Goal: Communication & Community: Answer question/provide support

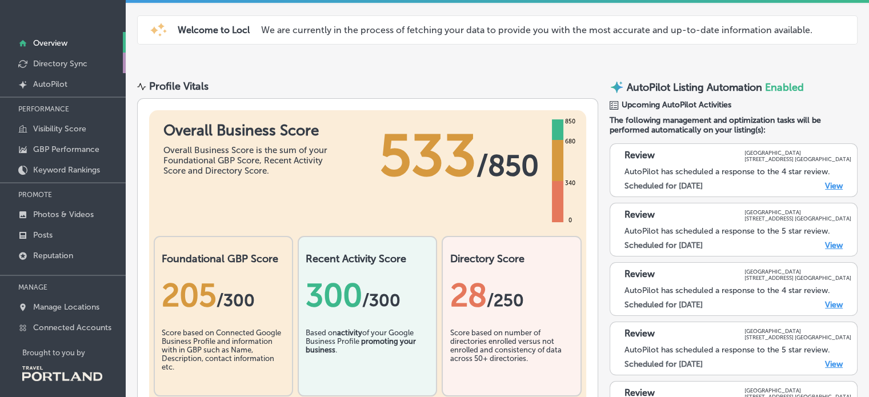
click at [55, 62] on p "Directory Sync" at bounding box center [60, 64] width 54 height 10
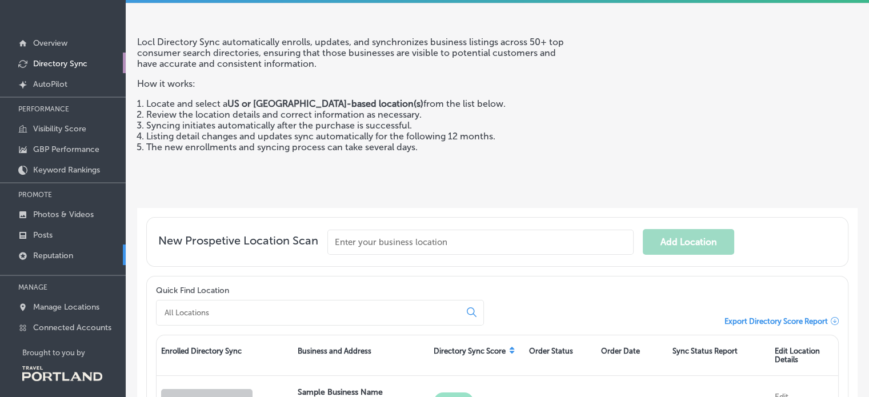
click at [67, 252] on p "Reputation" at bounding box center [53, 256] width 40 height 10
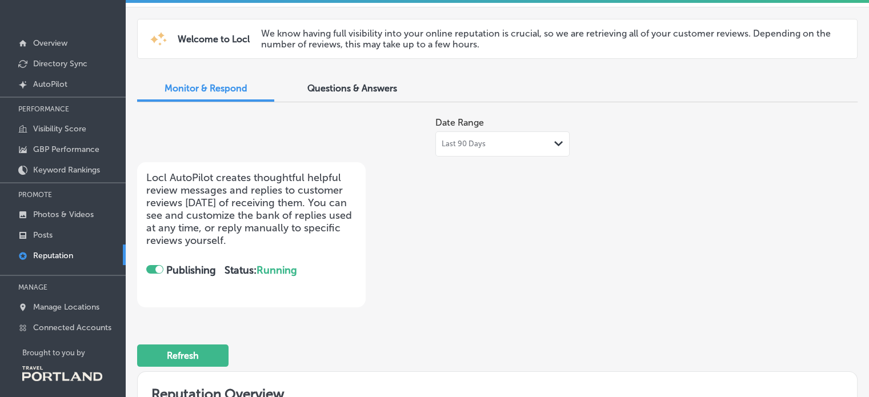
checkbox input "true"
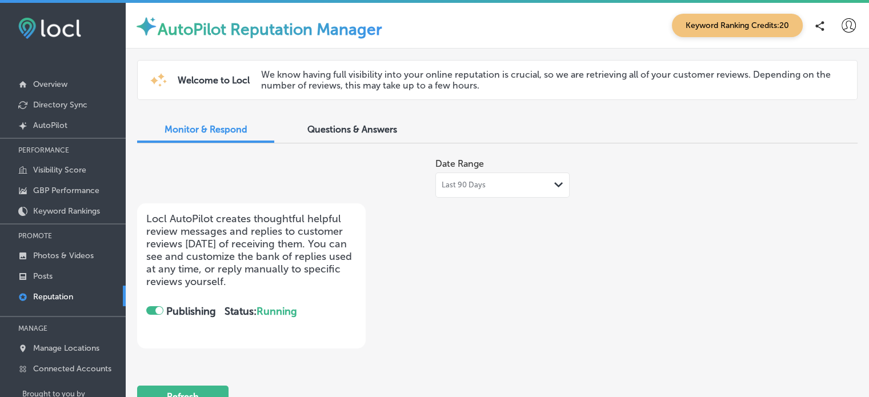
click at [344, 118] on div "Questions & Answers" at bounding box center [351, 130] width 137 height 25
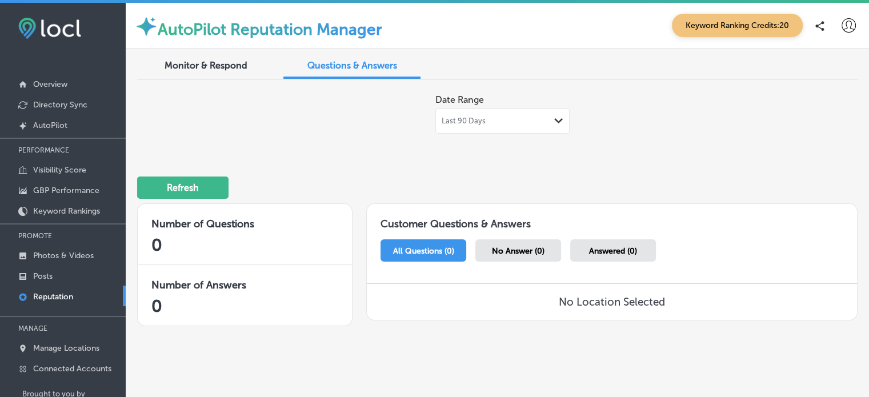
click at [351, 125] on div "Date Range Last 90 Days Path Created with Sketch." at bounding box center [353, 111] width 432 height 45
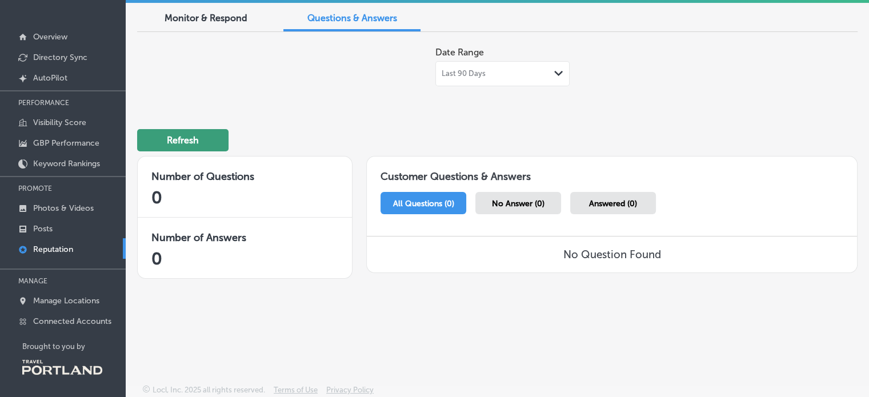
click at [191, 148] on button "Refresh" at bounding box center [182, 140] width 91 height 22
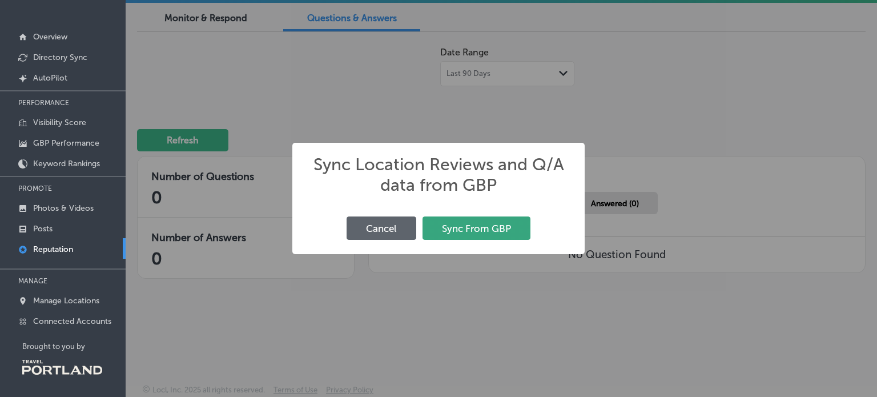
click at [496, 223] on button "Sync From GBP" at bounding box center [477, 227] width 108 height 23
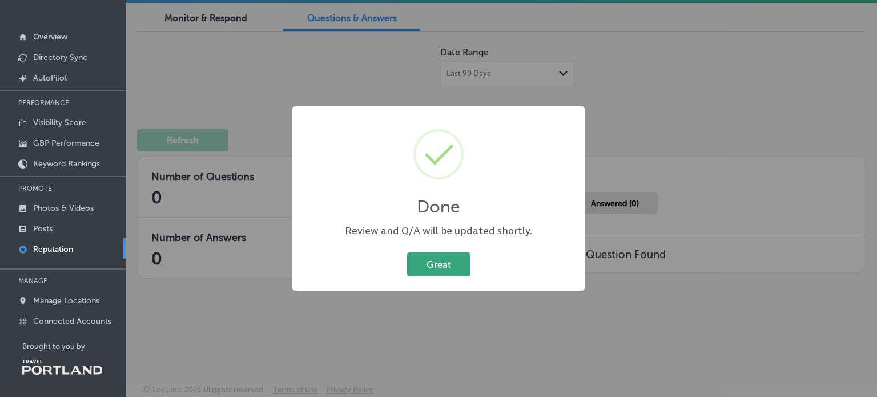
click at [453, 272] on button "Great" at bounding box center [438, 263] width 63 height 23
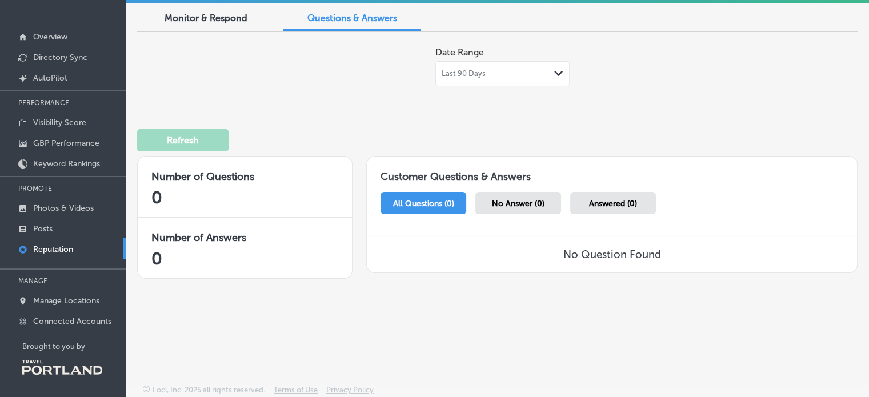
click at [199, 14] on span "Monitor & Respond" at bounding box center [205, 18] width 83 height 11
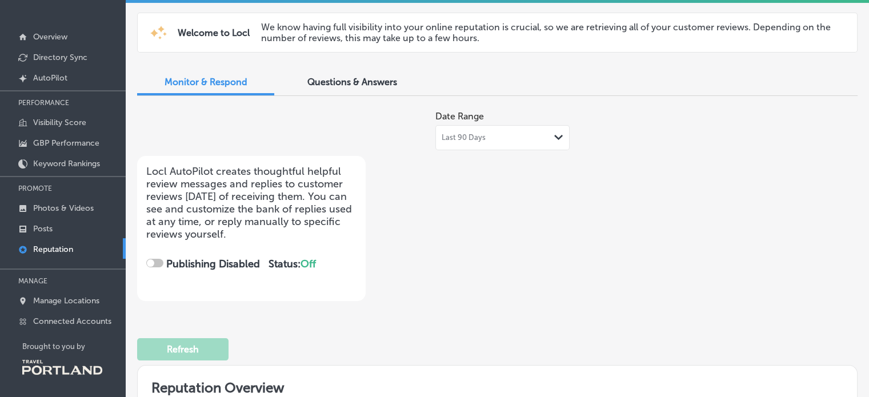
checkbox input "true"
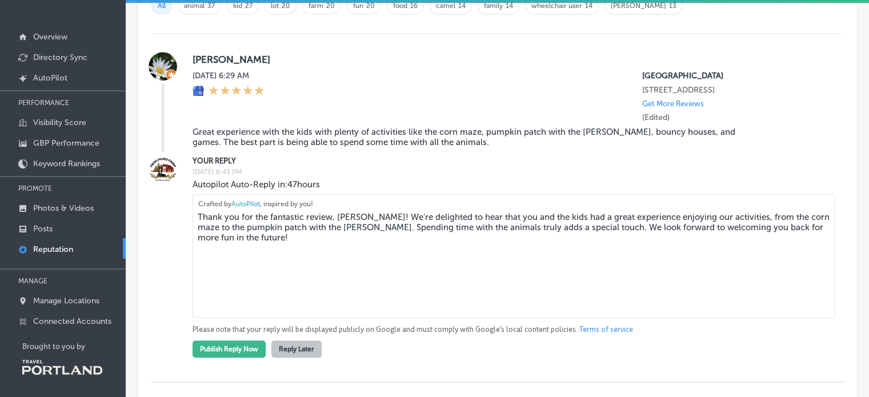
scroll to position [818, 0]
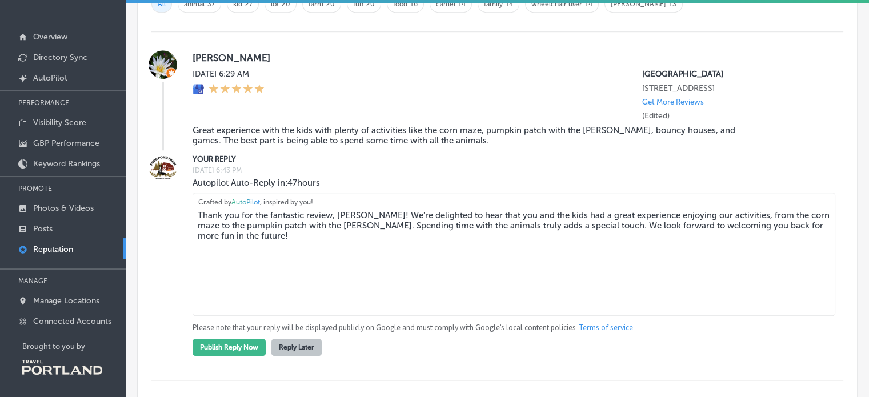
drag, startPoint x: 311, startPoint y: 230, endPoint x: 357, endPoint y: 218, distance: 47.2
click at [357, 218] on textarea "Thank you for the fantastic review, [PERSON_NAME]! We're delighted to hear that…" at bounding box center [513, 253] width 643 height 123
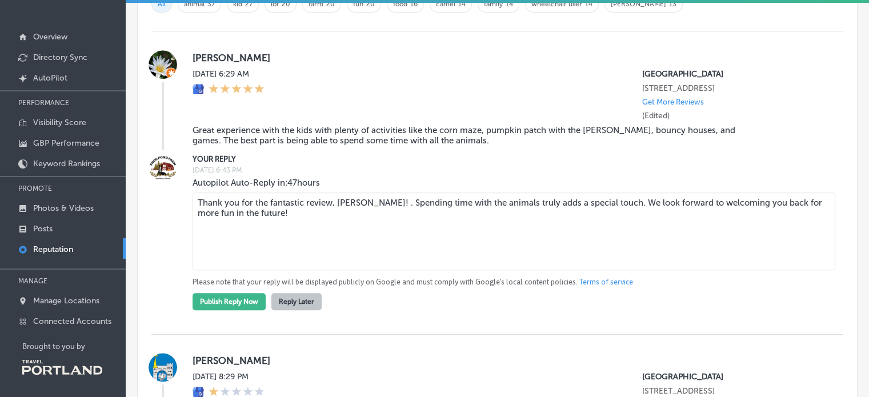
click at [366, 207] on textarea "Thank you for the fantastic review, [PERSON_NAME]! . Spending time with the ani…" at bounding box center [513, 231] width 643 height 78
click at [364, 207] on textarea "Thank you for the fantastic review, [PERSON_NAME]! . Spending time with the ani…" at bounding box center [513, 231] width 643 height 78
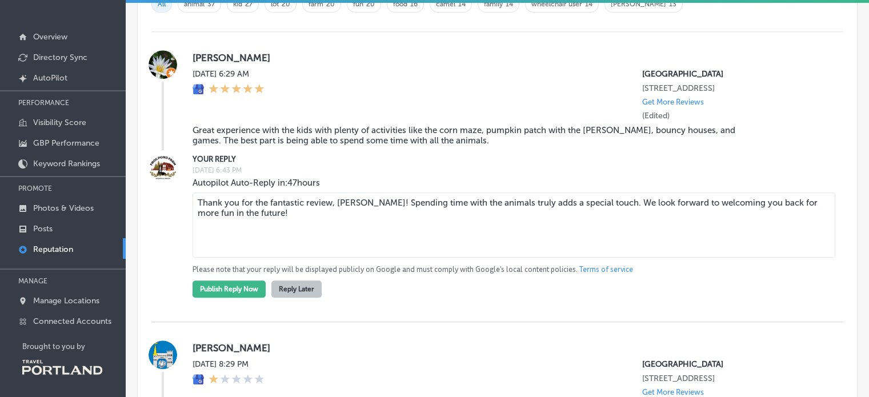
drag, startPoint x: 361, startPoint y: 207, endPoint x: 450, endPoint y: 201, distance: 89.3
click at [450, 201] on textarea "Thank you for the fantastic review, [PERSON_NAME]! Spending time with the anima…" at bounding box center [513, 224] width 643 height 65
drag, startPoint x: 518, startPoint y: 203, endPoint x: 614, endPoint y: 206, distance: 96.0
click at [614, 206] on textarea "Thank you for the fantastic review, [PERSON_NAME]! We agree, spending time with…" at bounding box center [513, 224] width 643 height 65
click at [555, 223] on textarea "Thank you for the fantastic review, [PERSON_NAME]! We agree, spending time with…" at bounding box center [513, 224] width 643 height 65
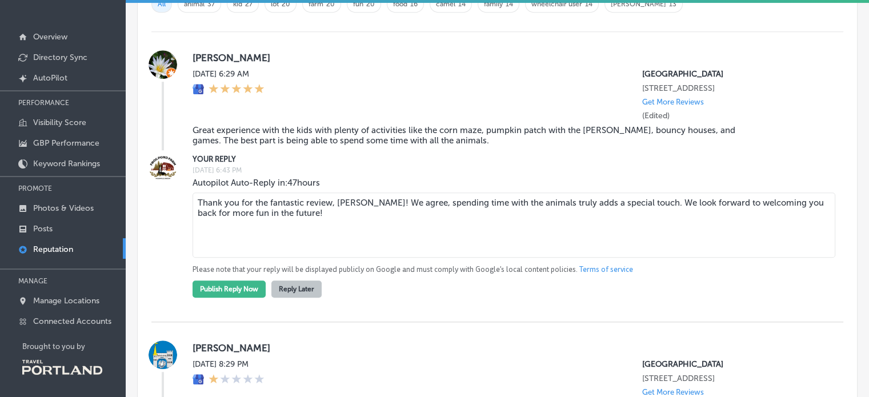
drag, startPoint x: 522, startPoint y: 206, endPoint x: 616, endPoint y: 201, distance: 94.3
click at [616, 201] on textarea "Thank you for the fantastic review, [PERSON_NAME]! We agree, spending time with…" at bounding box center [513, 224] width 643 height 65
type textarea "Thank you for the fantastic review, [PERSON_NAME]! We agree, spending time with…"
click at [236, 295] on button "Publish Reply Now" at bounding box center [228, 288] width 73 height 17
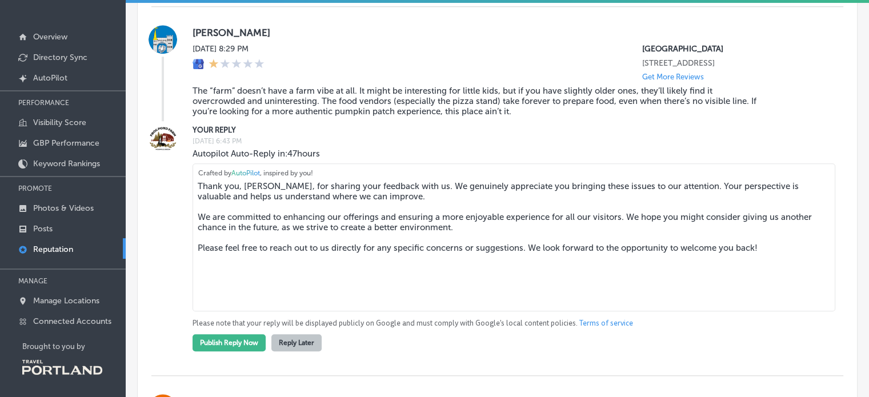
scroll to position [1072, 0]
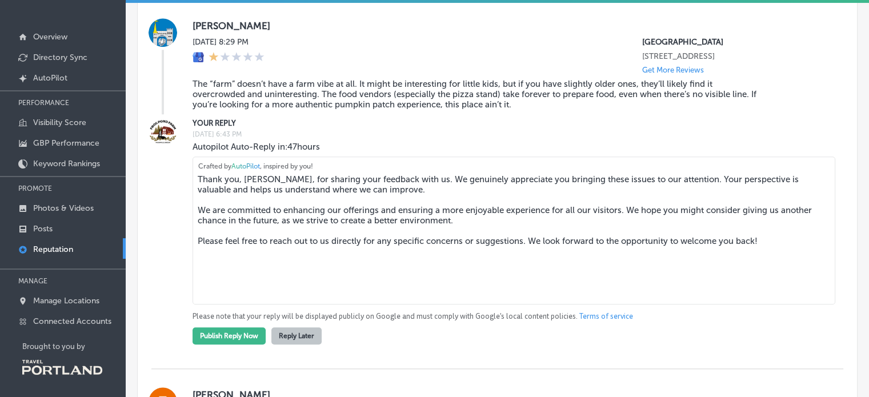
drag, startPoint x: 198, startPoint y: 188, endPoint x: 583, endPoint y: 248, distance: 389.5
click at [628, 248] on textarea "Thank you, [PERSON_NAME], for sharing your feedback with us. We genuinely appre…" at bounding box center [513, 230] width 643 height 148
drag, startPoint x: 753, startPoint y: 248, endPoint x: 183, endPoint y: 191, distance: 572.9
click at [183, 191] on div "YOUR REPLY [DATE] 6:43 PM Autopilot Auto-Reply in: 47 hours Thank you, [PERSON_…" at bounding box center [497, 230] width 692 height 227
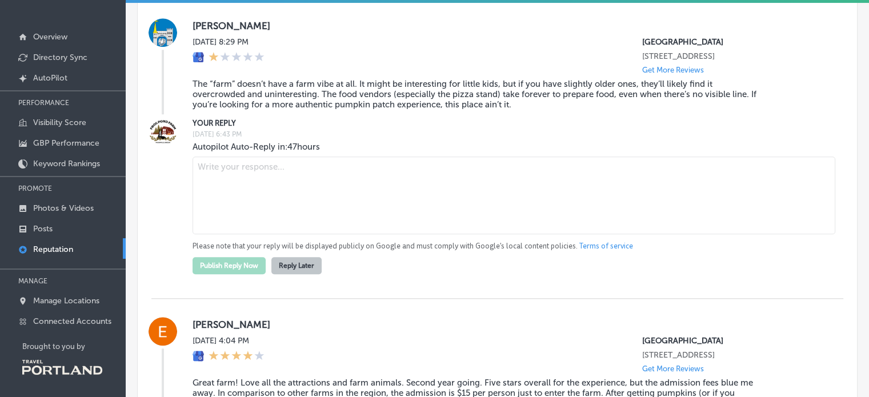
click at [322, 101] on blockquote "The “farm” doesn’t have a farm vibe at all. It might be interesting for little …" at bounding box center [474, 94] width 565 height 31
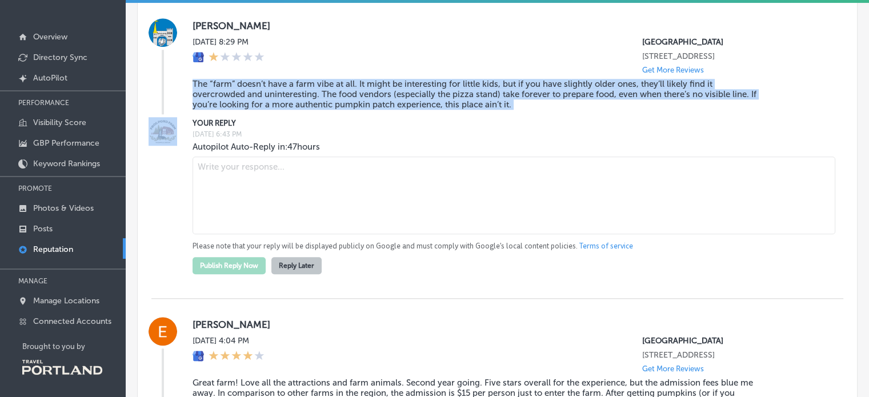
click at [322, 101] on blockquote "The “farm” doesn’t have a farm vibe at all. It might be interesting for little …" at bounding box center [474, 94] width 565 height 31
copy blockquote "The “farm” doesn’t have a farm vibe at all. It might be interesting for little …"
click at [307, 274] on button "Reply Later" at bounding box center [296, 265] width 50 height 17
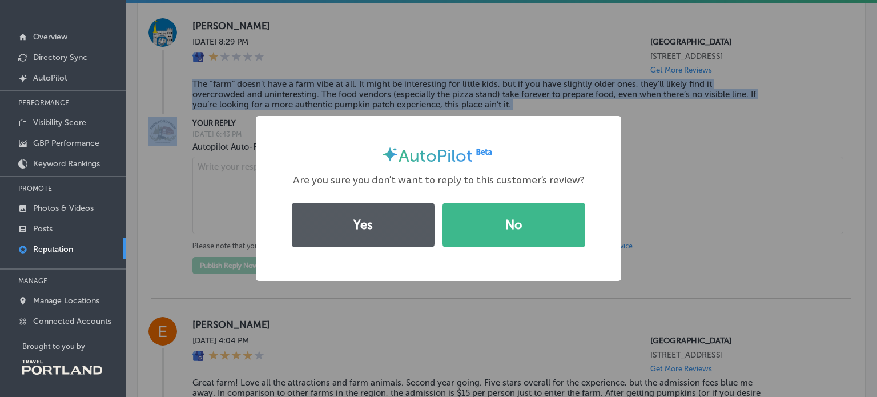
click at [382, 223] on button "Yes" at bounding box center [363, 225] width 143 height 45
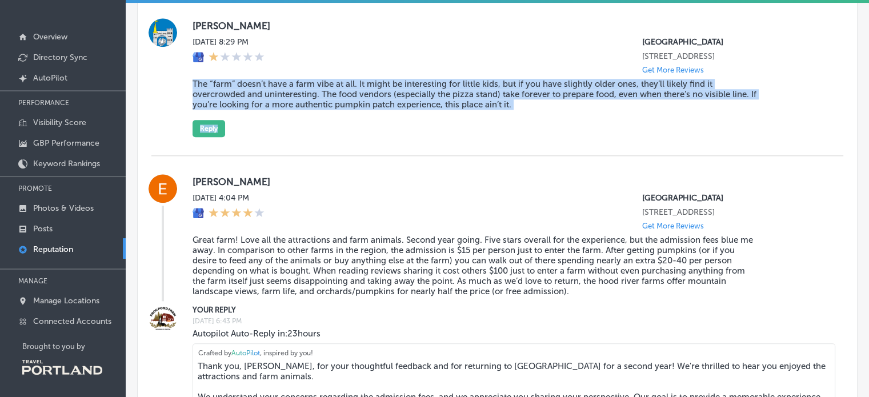
click at [676, 137] on div "[PERSON_NAME] [DATE] 8:29 PM [GEOGRAPHIC_DATA] [STREET_ADDRESS] Get More Review…" at bounding box center [508, 77] width 632 height 119
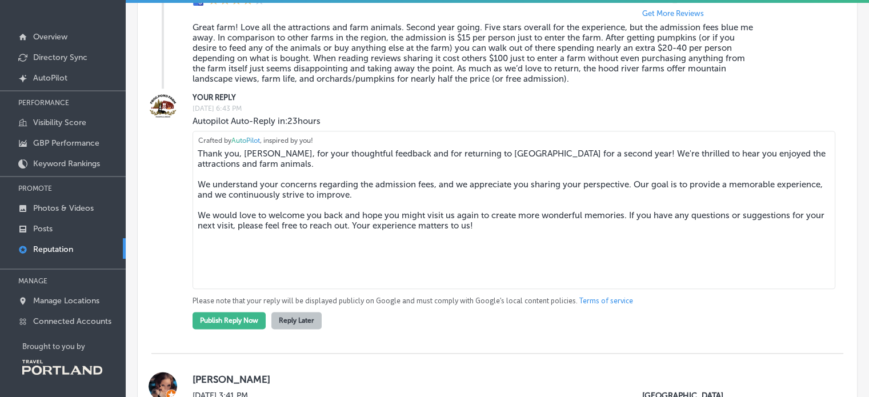
scroll to position [1278, 0]
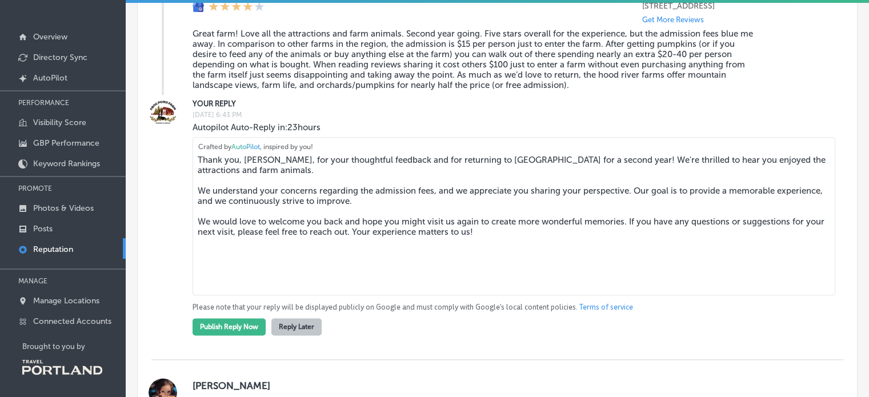
click at [449, 223] on textarea "Thank you, [PERSON_NAME], for your thoughtful feedback and for returning to [GE…" at bounding box center [513, 216] width 643 height 158
drag, startPoint x: 405, startPoint y: 241, endPoint x: 186, endPoint y: 174, distance: 229.3
click at [186, 174] on div "YOUR REPLY [DATE] 6:43 PM Autopilot Auto-Reply in: 23 hours Thank you, [PERSON_…" at bounding box center [497, 217] width 692 height 238
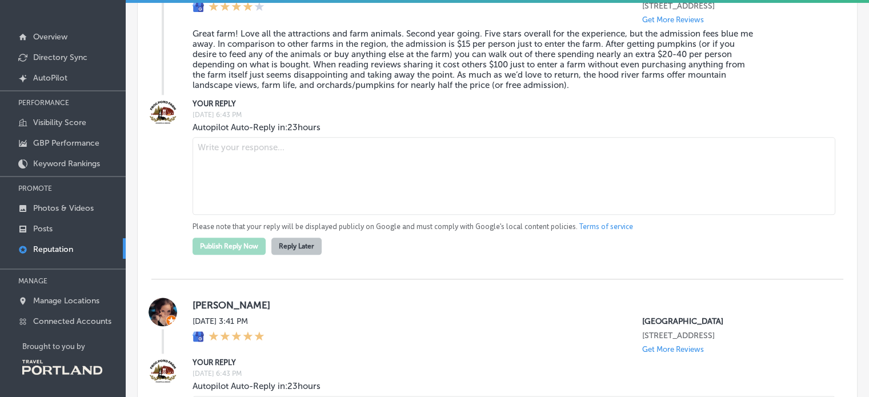
click at [296, 69] on blockquote "Great farm! Love all the attractions and farm animals. Second year going. Five …" at bounding box center [474, 60] width 565 height 62
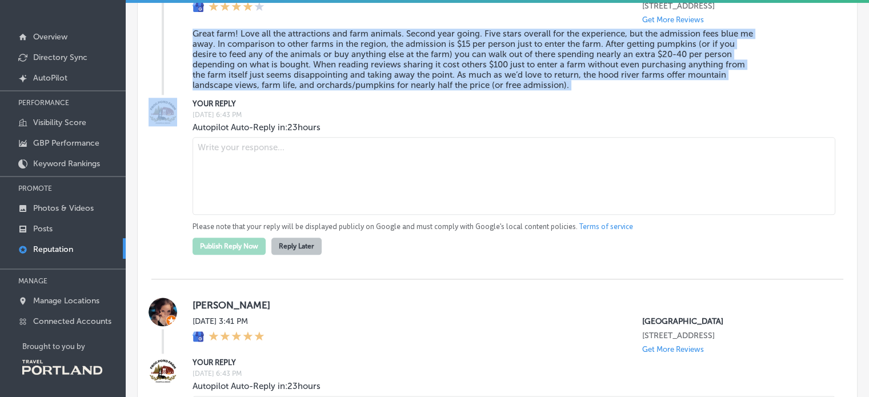
click at [296, 69] on blockquote "Great farm! Love all the attractions and farm animals. Second year going. Five …" at bounding box center [474, 60] width 565 height 62
copy blockquote "Great farm! Love all the attractions and farm animals. Second year going. Five …"
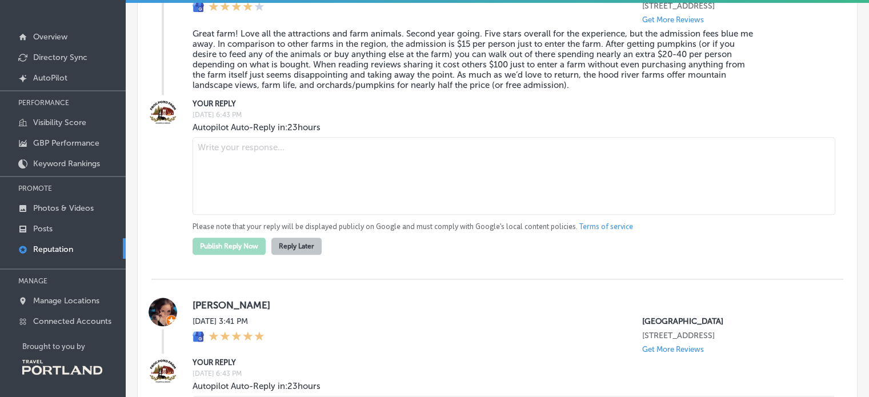
click at [311, 201] on textarea at bounding box center [513, 176] width 643 height 78
paste textarea "Thank you so much for visiting again and for the kind words about our animals a…"
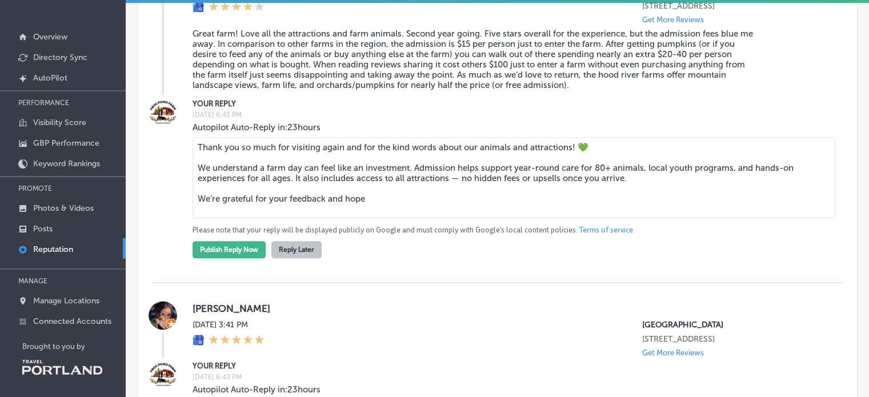
click at [523, 175] on textarea "Thank you so much for visiting again and for the kind words about our animals a…" at bounding box center [513, 177] width 643 height 81
click at [525, 173] on textarea "Thank you so much for visiting again and for the kind words about our animals a…" at bounding box center [513, 177] width 643 height 81
click at [578, 187] on textarea "Thank you so much for visiting again and for the kind words about our animals a…" at bounding box center [513, 177] width 643 height 81
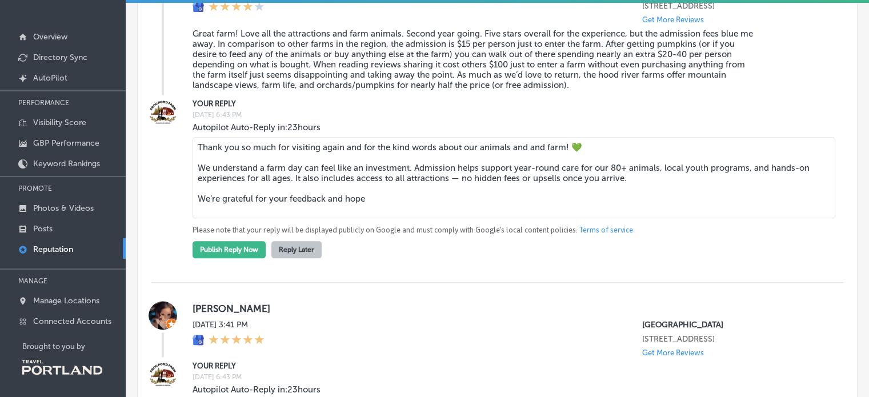
click at [644, 189] on textarea "Thank you so much for visiting again and for the kind words about our animals a…" at bounding box center [513, 177] width 643 height 81
click at [643, 188] on textarea "Thank you so much for visiting again and for the kind words about our animals a…" at bounding box center [513, 177] width 643 height 81
drag, startPoint x: 662, startPoint y: 189, endPoint x: 685, endPoint y: 186, distance: 23.1
click at [685, 186] on textarea "Thank you so much for visiting again and for the kind words about our animals a…" at bounding box center [513, 177] width 643 height 81
click at [604, 203] on textarea "Thank you so much for visiting again and for the kind words about our animals a…" at bounding box center [513, 177] width 643 height 81
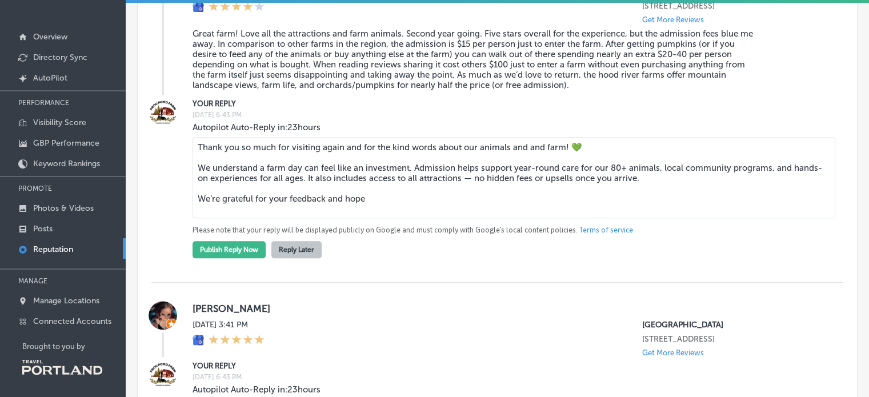
click at [620, 203] on textarea "Thank you so much for visiting again and for the kind words about our animals a…" at bounding box center [513, 177] width 643 height 81
drag, startPoint x: 620, startPoint y: 203, endPoint x: 511, endPoint y: 202, distance: 109.1
click at [511, 202] on textarea "Thank you so much for visiting again and for the kind words about our animals a…" at bounding box center [513, 177] width 643 height 81
click at [455, 202] on textarea "Thank you so much for visiting again and for the kind words about our animals a…" at bounding box center [513, 177] width 643 height 81
click at [568, 200] on textarea "Thank you so much for visiting again and for the kind words about our animals a…" at bounding box center [513, 177] width 643 height 81
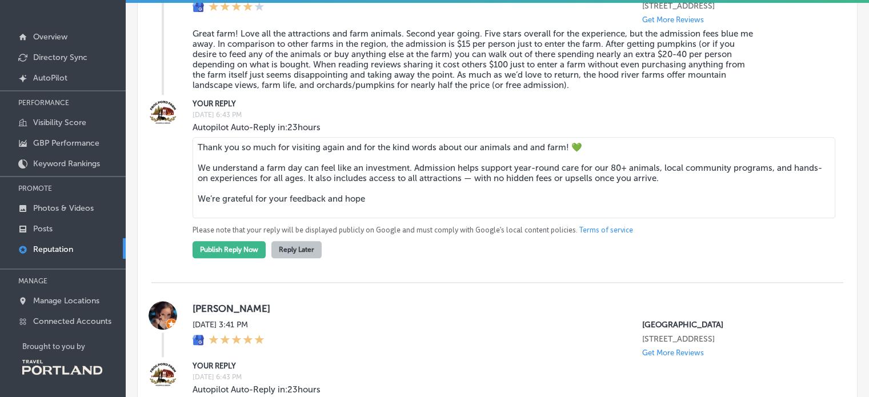
drag, startPoint x: 571, startPoint y: 198, endPoint x: 628, endPoint y: 196, distance: 57.1
click at [628, 196] on textarea "Thank you so much for visiting again and for the kind words about our animals a…" at bounding box center [513, 177] width 643 height 81
click at [376, 218] on textarea "Thank you so much for visiting again and for the kind words about our animals a…" at bounding box center [513, 177] width 643 height 81
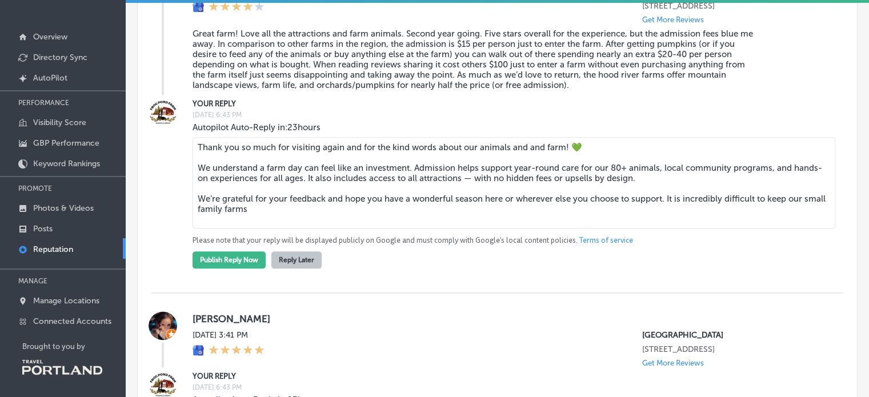
drag, startPoint x: 649, startPoint y: 223, endPoint x: 674, endPoint y: 237, distance: 28.6
click at [674, 228] on textarea "Thank you so much for visiting again and for the kind words about our animals a…" at bounding box center [513, 182] width 643 height 91
drag, startPoint x: 445, startPoint y: 232, endPoint x: 167, endPoint y: 170, distance: 285.6
click at [167, 170] on div "YOUR REPLY [DATE] 6:43 PM Autopilot Auto-Reply in: 23 hours Thank you so much f…" at bounding box center [497, 183] width 692 height 171
paste textarea "farm! 💚 We understand a farm day can feel like an investment. Admission helps s…"
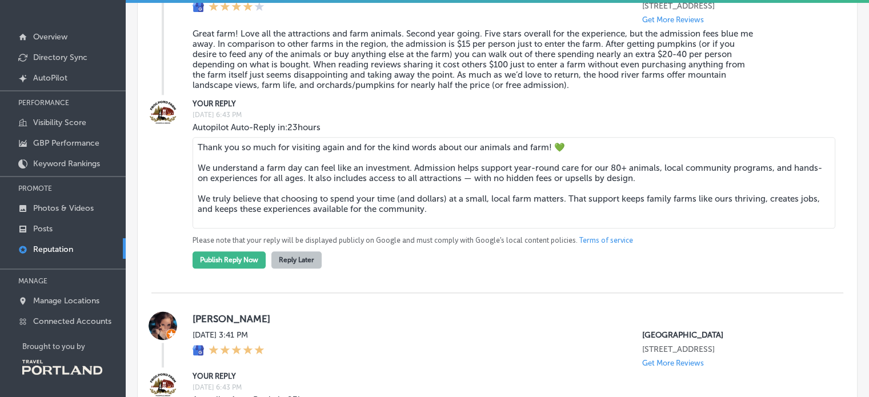
click at [564, 176] on textarea "Thank you so much for visiting again and for the kind words about our animals a…" at bounding box center [513, 182] width 643 height 91
click at [441, 228] on textarea "Thank you so much for visiting again and for the kind words about our animals a…" at bounding box center [513, 182] width 643 height 91
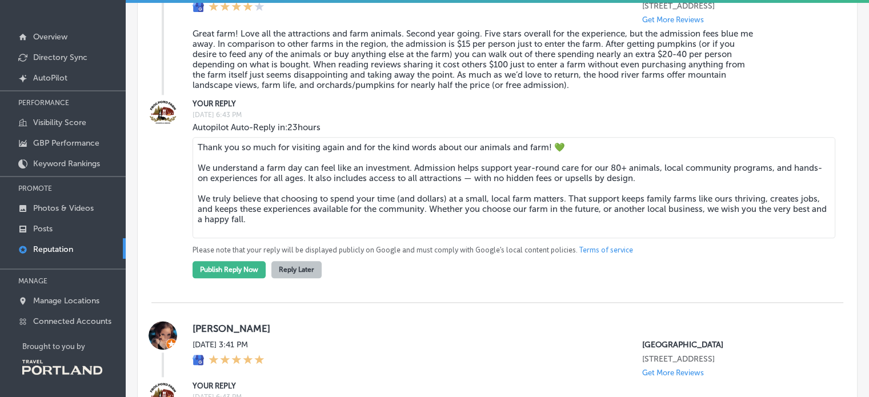
drag, startPoint x: 243, startPoint y: 243, endPoint x: 135, endPoint y: 136, distance: 152.7
paste textarea "Choosing to spend your time and dollars at a small, family-run farm truly makes…"
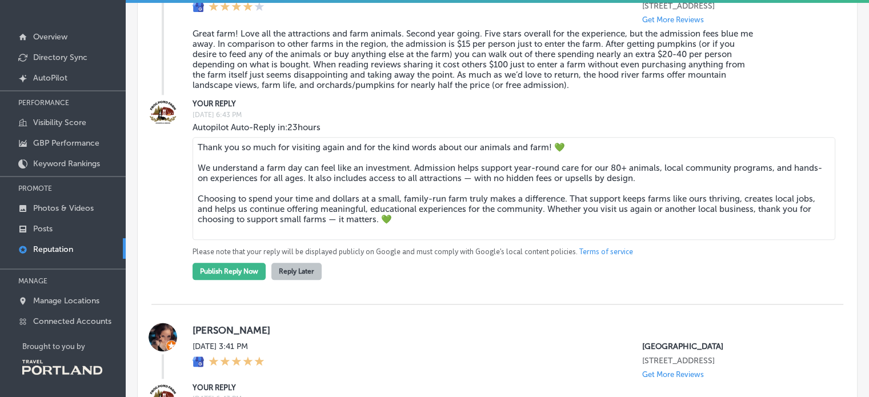
click at [300, 240] on textarea "Thank you so much for visiting again and for the kind words about our animals a…" at bounding box center [513, 188] width 643 height 103
drag, startPoint x: 302, startPoint y: 242, endPoint x: 159, endPoint y: 148, distance: 170.0
click at [159, 148] on div "YOUR REPLY [DATE] 6:43 PM Autopilot Auto-Reply in: 23 hours Thank you so much f…" at bounding box center [497, 189] width 692 height 182
click at [202, 280] on button "Publish Reply Now" at bounding box center [228, 271] width 73 height 17
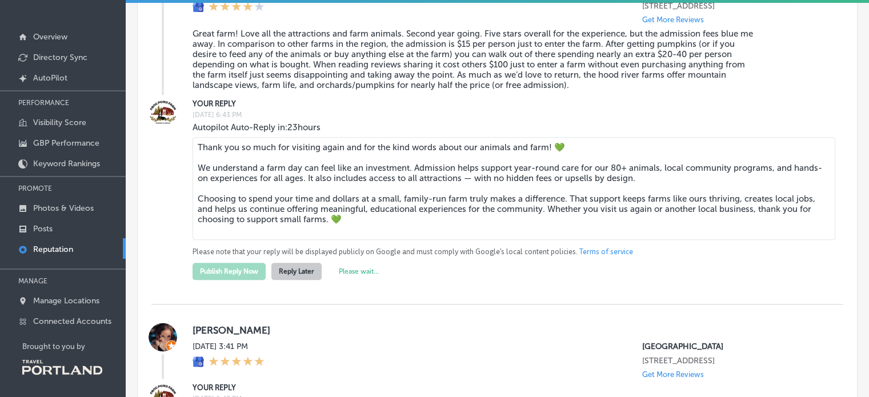
type textarea "Thank you, [PERSON_NAME], for your thoughtful feedback and for returning to [GE…"
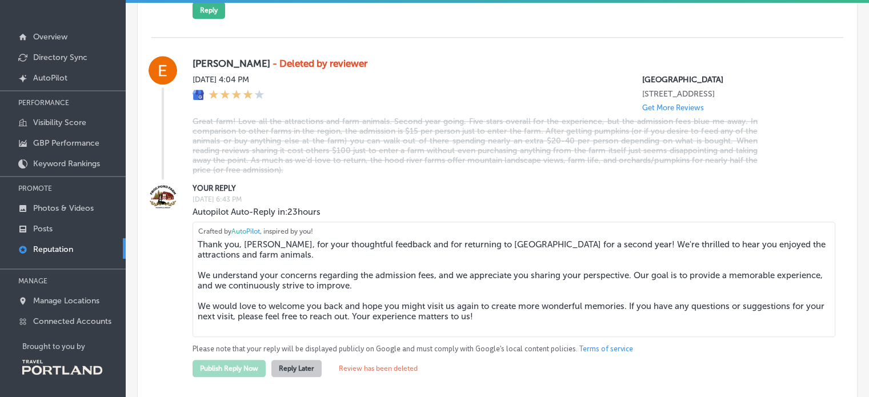
scroll to position [1295, 0]
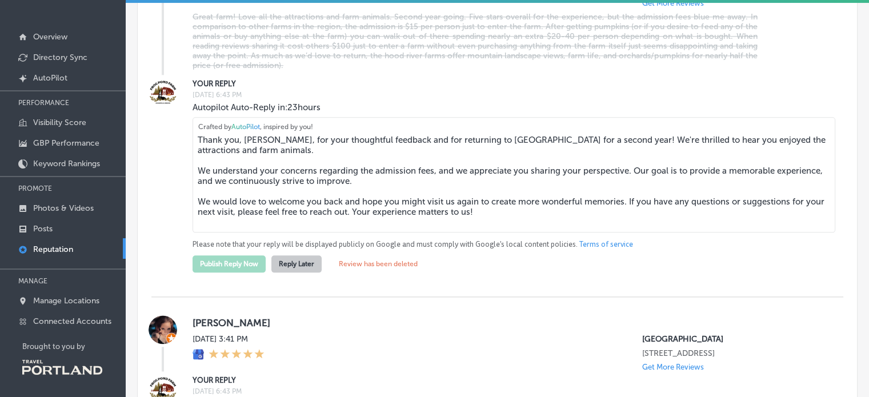
drag, startPoint x: 487, startPoint y: 219, endPoint x: 206, endPoint y: 130, distance: 294.1
click at [206, 130] on textarea "Thank you, [PERSON_NAME], for your thoughtful feedback and for returning to [GE…" at bounding box center [513, 174] width 643 height 115
drag, startPoint x: 194, startPoint y: 154, endPoint x: 510, endPoint y: 241, distance: 328.1
click at [510, 232] on textarea "Thank you, [PERSON_NAME], for your thoughtful feedback and for returning to [GE…" at bounding box center [513, 174] width 643 height 115
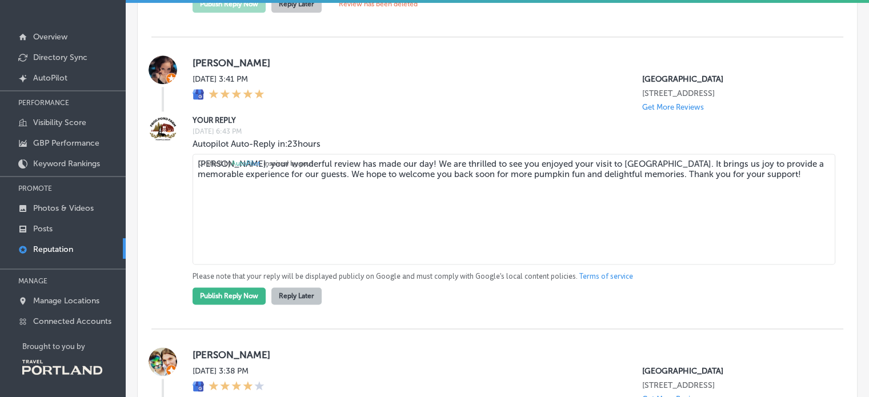
scroll to position [1536, 0]
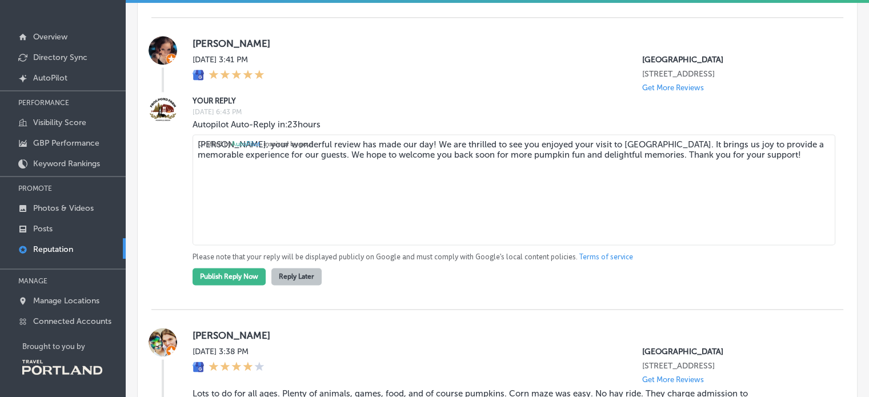
click at [235, 148] on span "AutoPilot" at bounding box center [245, 144] width 29 height 8
drag, startPoint x: 747, startPoint y: 177, endPoint x: 623, endPoint y: 178, distance: 123.9
click at [623, 178] on textarea "[PERSON_NAME], your wonderful review has made our day! We are thrilled to see y…" at bounding box center [513, 189] width 643 height 111
click at [600, 186] on textarea "[PERSON_NAME], your wonderful review has made our day! We are thrilled to see y…" at bounding box center [513, 189] width 643 height 111
click at [608, 182] on textarea "[PERSON_NAME], your wonderful review has made our day! We are thrilled to see y…" at bounding box center [513, 189] width 643 height 111
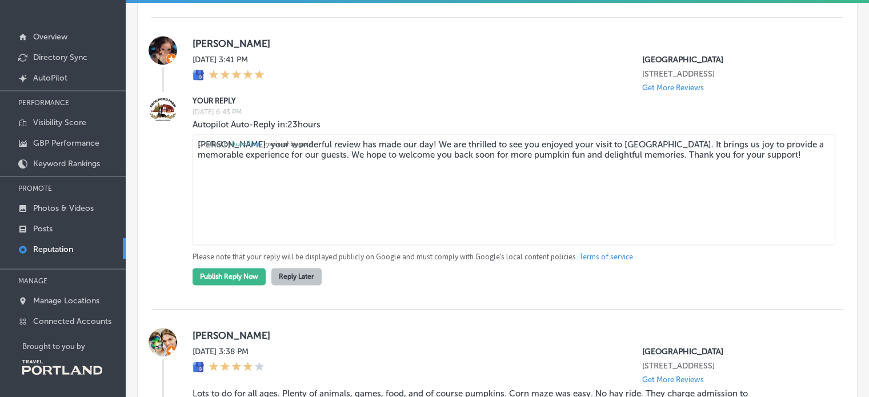
drag, startPoint x: 623, startPoint y: 182, endPoint x: 286, endPoint y: 187, distance: 337.0
click at [286, 187] on textarea "[PERSON_NAME], your wonderful review has made our day! We are thrilled to see y…" at bounding box center [513, 189] width 643 height 111
click at [297, 187] on textarea "[PERSON_NAME], your wonderful review has made our day! We are thrilled to see y…" at bounding box center [513, 189] width 643 height 111
drag, startPoint x: 300, startPoint y: 180, endPoint x: 137, endPoint y: 163, distance: 163.6
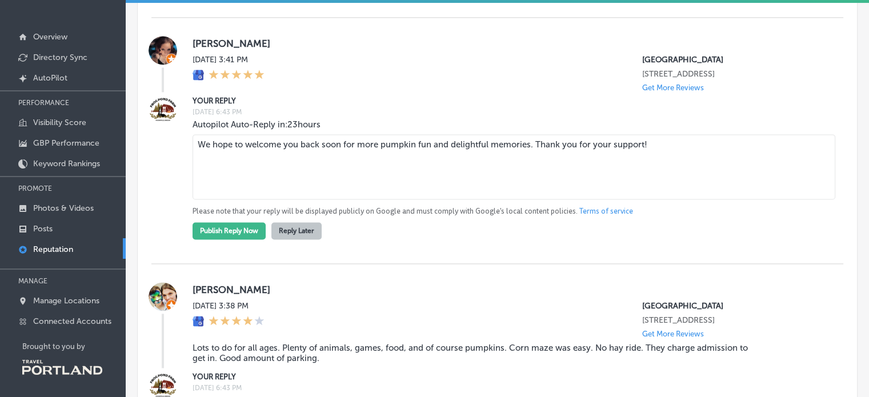
click at [370, 166] on textarea "We hope to welcome you back soon for more pumpkin fun and delightful memories. …" at bounding box center [513, 166] width 643 height 65
click at [359, 166] on textarea "We hope to welcome you back soon for more pumpkin fun and delightful memories. …" at bounding box center [513, 166] width 643 height 65
drag, startPoint x: 517, startPoint y: 167, endPoint x: 66, endPoint y: 173, distance: 451.2
click at [66, 173] on div "iconmonstr-menu-thin copy Created with Sketch. Overview Directory Sync Created …" at bounding box center [434, 153] width 869 height 397
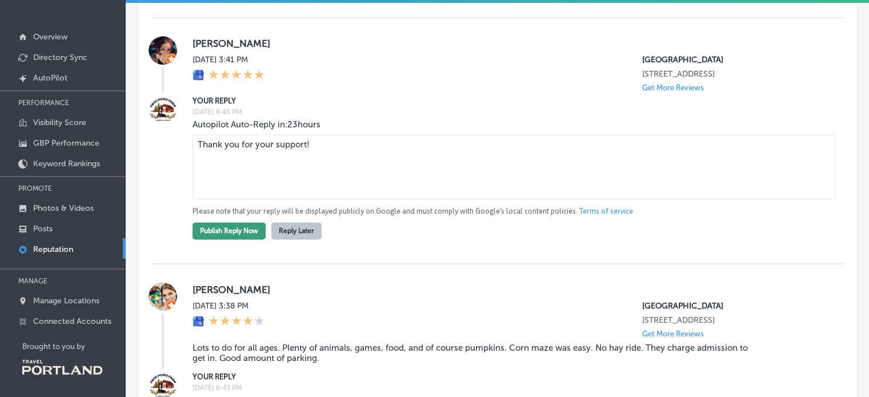
type textarea "Thank you for your support!"
click at [240, 239] on button "Publish Reply Now" at bounding box center [228, 230] width 73 height 17
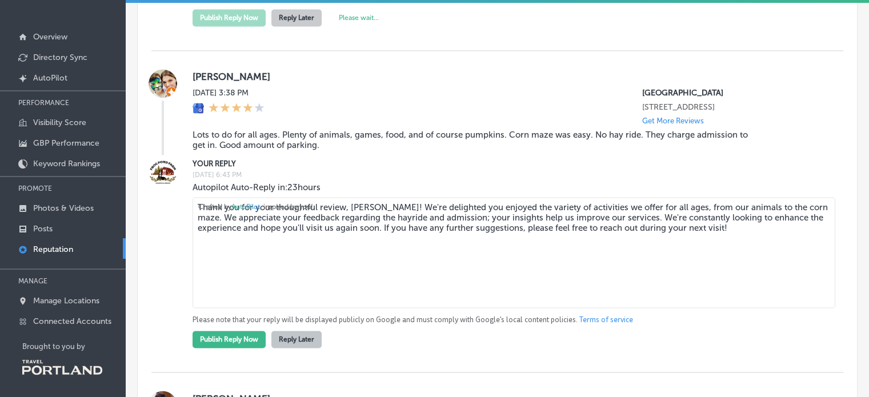
type textarea "Thank you, [PERSON_NAME], for your thoughtful feedback and for returning to [GE…"
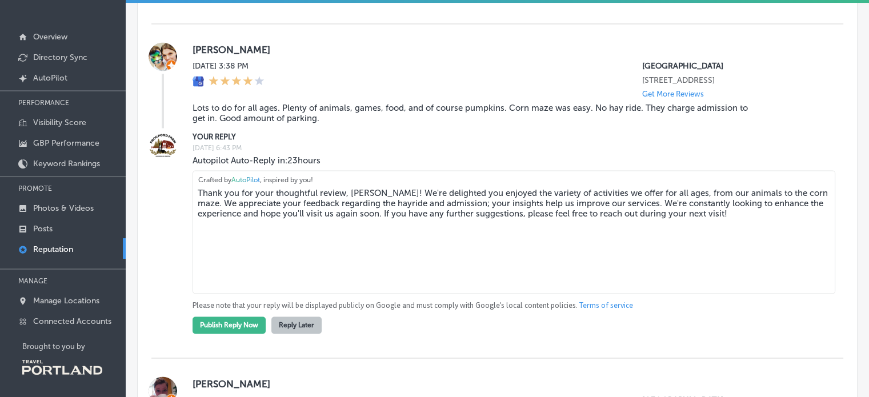
scroll to position [1749, 0]
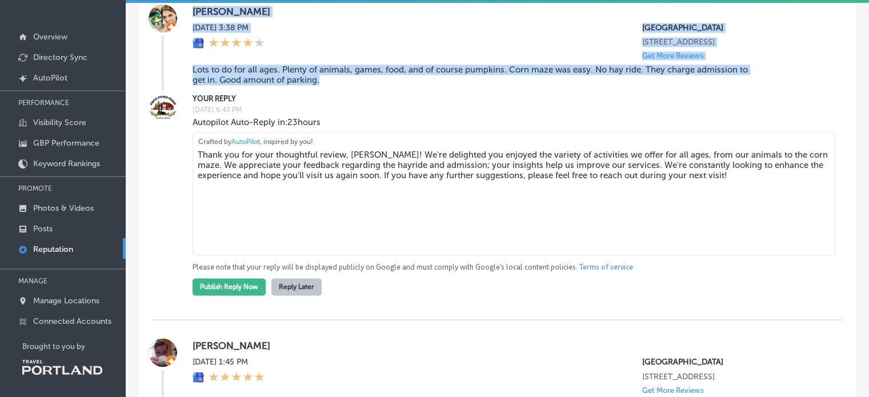
drag, startPoint x: 302, startPoint y: 110, endPoint x: 170, endPoint y: 100, distance: 132.3
click at [170, 90] on div "[PERSON_NAME][DATE] 3:38 PM [GEOGRAPHIC_DATA] [STREET_ADDRESS] Get More Reviews…" at bounding box center [497, 47] width 692 height 86
click at [295, 85] on blockquote "Lots to do for all ages. Plenty of animals, games, food, and of course pumpkins…" at bounding box center [474, 75] width 565 height 21
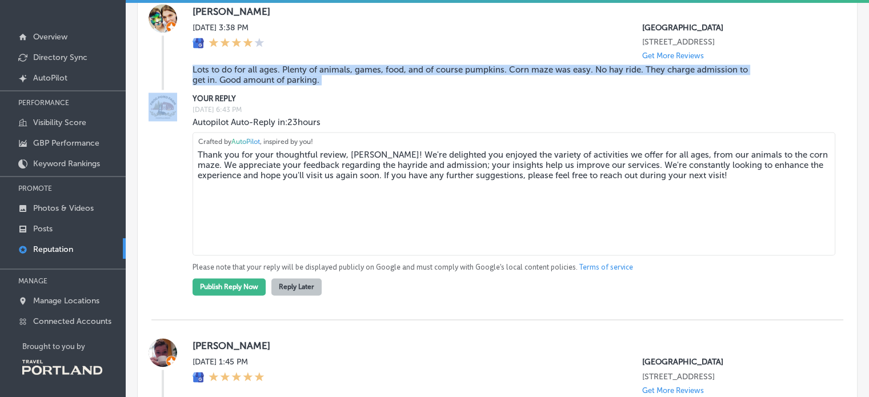
drag, startPoint x: 276, startPoint y: 111, endPoint x: 192, endPoint y: 105, distance: 83.7
click at [192, 85] on blockquote "Lots to do for all ages. Plenty of animals, games, food, and of course pumpkins…" at bounding box center [474, 75] width 565 height 21
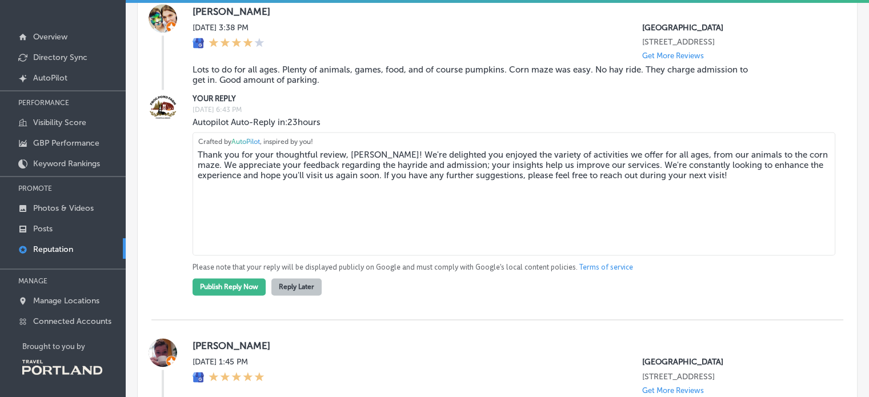
click at [256, 190] on textarea "Thank you for your thoughtful review, [PERSON_NAME]! We're delighted you enjoye…" at bounding box center [513, 193] width 643 height 123
paste textarea "s so much for visiting and sharing your experience! 💚 We’re glad you enjoyed th…"
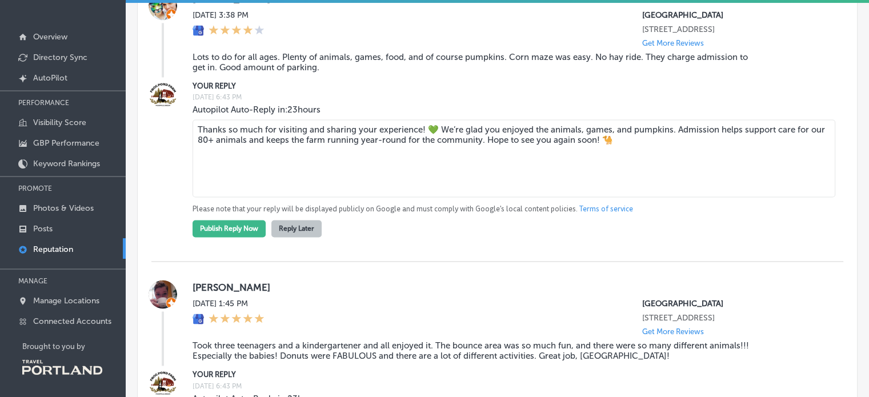
scroll to position [1736, 0]
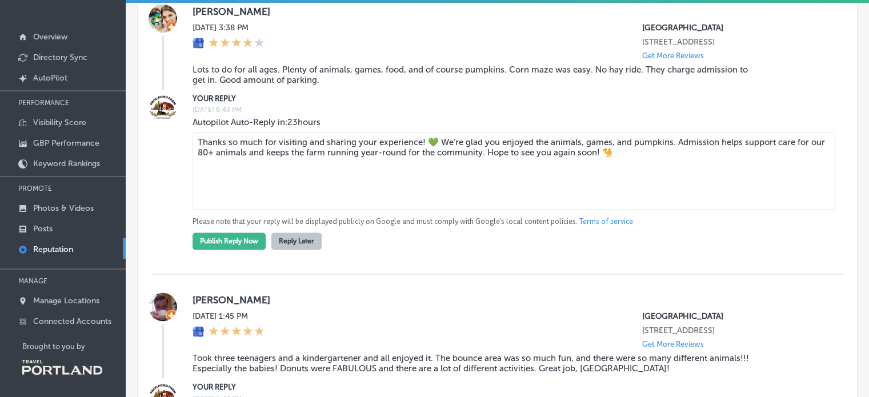
drag, startPoint x: 658, startPoint y: 176, endPoint x: 446, endPoint y: 194, distance: 213.1
click at [446, 194] on textarea "Thanks so much for visiting and sharing your experience! 💚 We’re glad you enjoy…" at bounding box center [513, 171] width 643 height 78
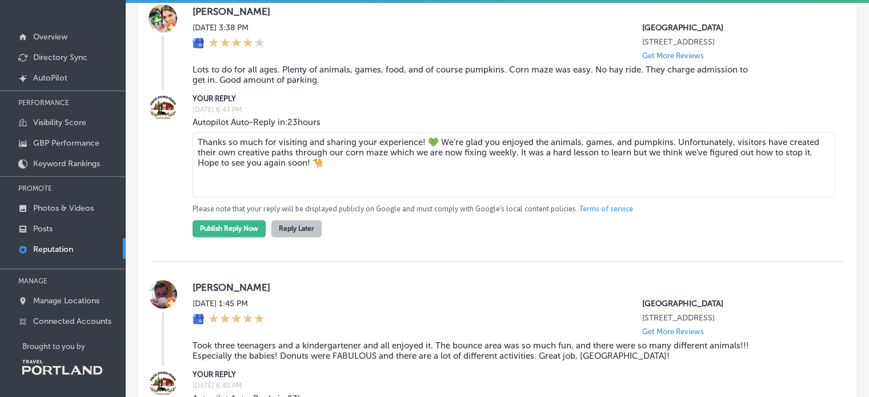
drag, startPoint x: 259, startPoint y: 195, endPoint x: 187, endPoint y: 179, distance: 73.3
click at [187, 179] on div "YOUR REPLY [DATE] 6:43 PM Autopilot Auto-Reply in: 23 hours Thanks so much for …" at bounding box center [497, 165] width 692 height 144
paste textarea "You’re right — our corn maze ended up a little too easy this year thanks to a f…"
click at [253, 192] on textarea "Thanks so much for visiting and sharing your experience! 💚 We’re glad you enjoy…" at bounding box center [513, 164] width 643 height 65
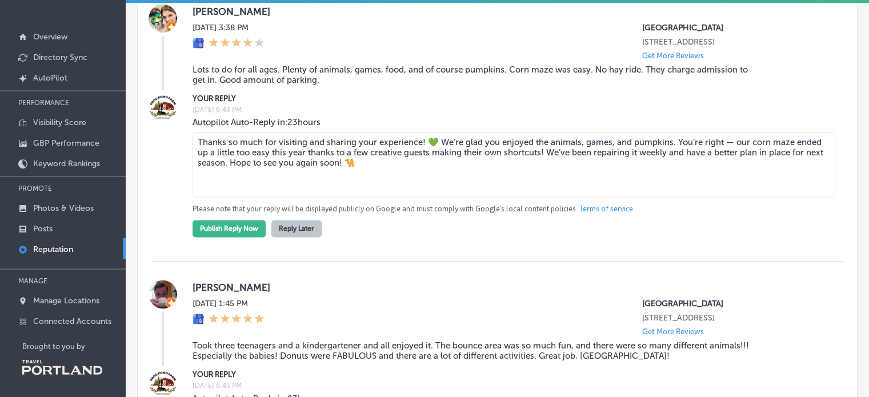
click at [253, 192] on textarea "Thanks so much for visiting and sharing your experience! 💚 We’re glad you enjoy…" at bounding box center [513, 164] width 643 height 65
drag, startPoint x: 248, startPoint y: 188, endPoint x: 284, endPoint y: 188, distance: 35.4
click at [284, 188] on textarea "Thanks so much for visiting and sharing your experience! 💚 We’re glad you enjoy…" at bounding box center [513, 164] width 643 height 65
click at [469, 188] on textarea "Thanks so much for visiting and sharing your experience! 💚 We’re glad you enjoy…" at bounding box center [513, 164] width 643 height 65
click at [467, 197] on textarea "Thanks so much for visiting and sharing your experience! 💚 We’re glad you enjoy…" at bounding box center [513, 164] width 643 height 65
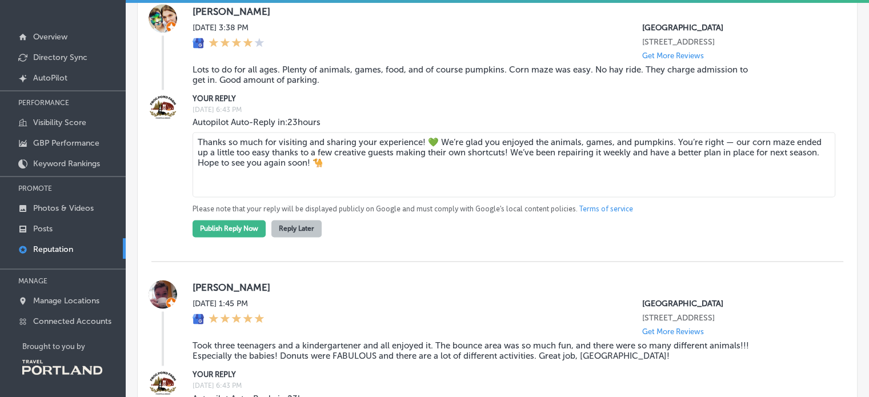
click at [492, 187] on textarea "Thanks so much for visiting and sharing your experience! 💚 We’re glad you enjoy…" at bounding box center [513, 164] width 643 height 65
click at [496, 188] on textarea "Thanks so much for visiting and sharing your experience! 💚 We’re glad you enjoy…" at bounding box center [513, 164] width 643 height 65
click at [509, 187] on textarea "Thanks so much for visiting and sharing your experience! 💚 We’re glad you enjoy…" at bounding box center [513, 164] width 643 height 65
click at [533, 197] on textarea "Thanks so much for visiting and sharing your experience! 💚 We’re glad you enjoy…" at bounding box center [513, 164] width 643 height 65
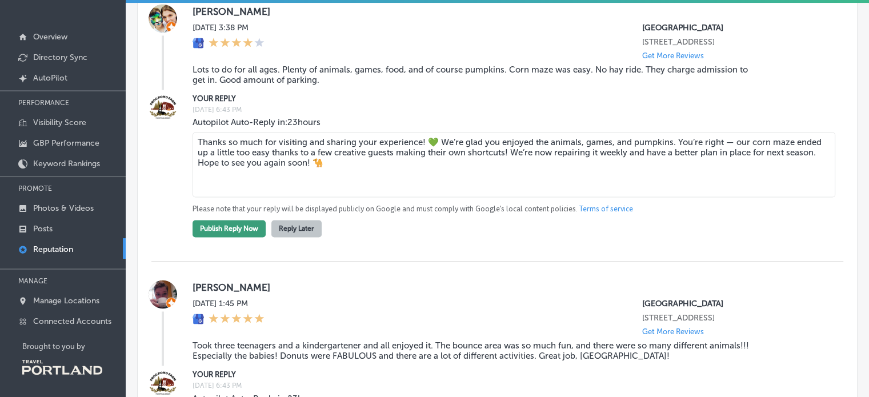
type textarea "Thanks so much for visiting and sharing your experience! 💚 We’re glad you enjoy…"
click at [230, 237] on button "Publish Reply Now" at bounding box center [228, 228] width 73 height 17
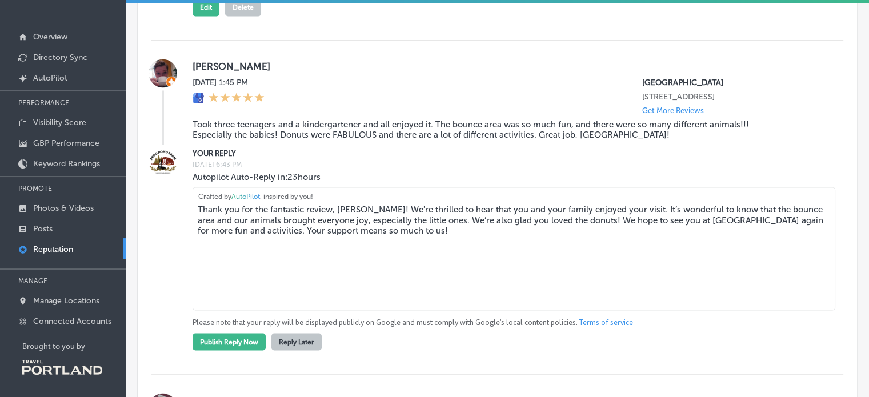
scroll to position [1937, 0]
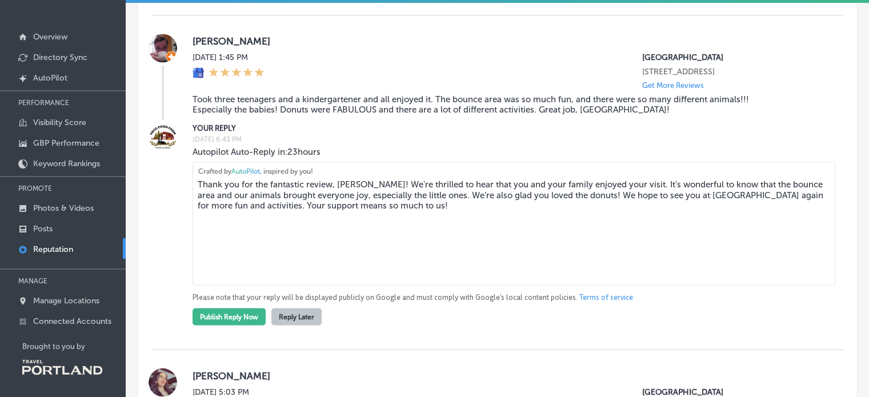
click at [292, 244] on textarea "Thank you for the fantastic review, [PERSON_NAME]! We're thrilled to hear that …" at bounding box center [513, 223] width 643 height 123
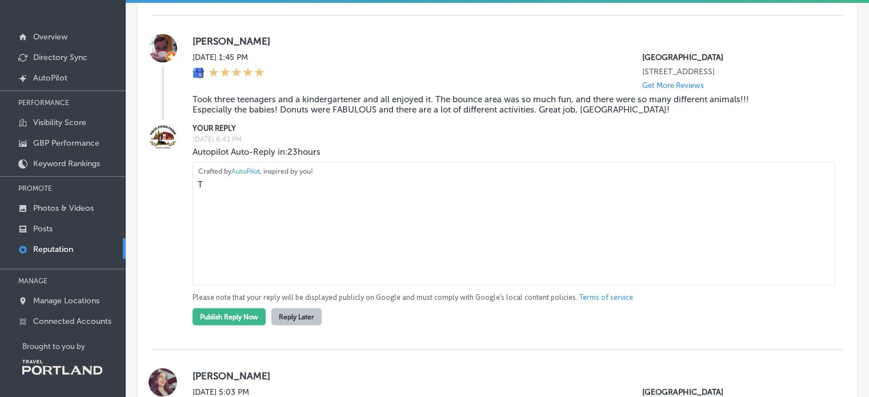
scroll to position [1925, 0]
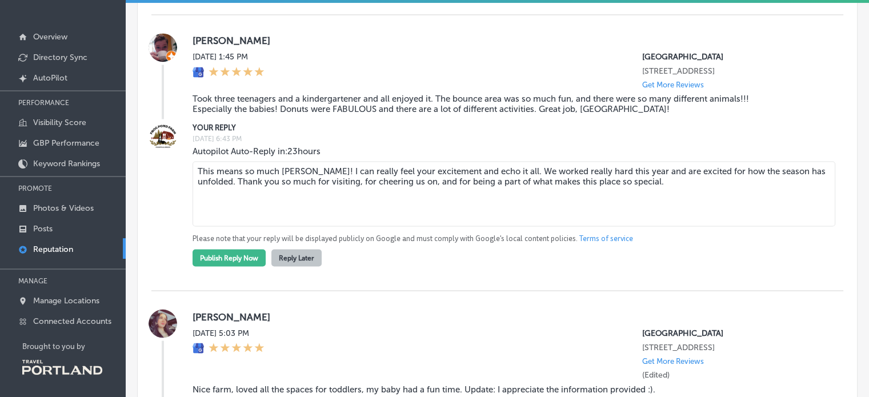
click at [299, 221] on textarea "This means so much [PERSON_NAME]! I can really feel your excitement and echo it…" at bounding box center [513, 193] width 643 height 65
click at [265, 114] on blockquote "Took three teenagers and a kindergartener and all enjoyed it. The bounce area w…" at bounding box center [474, 104] width 565 height 21
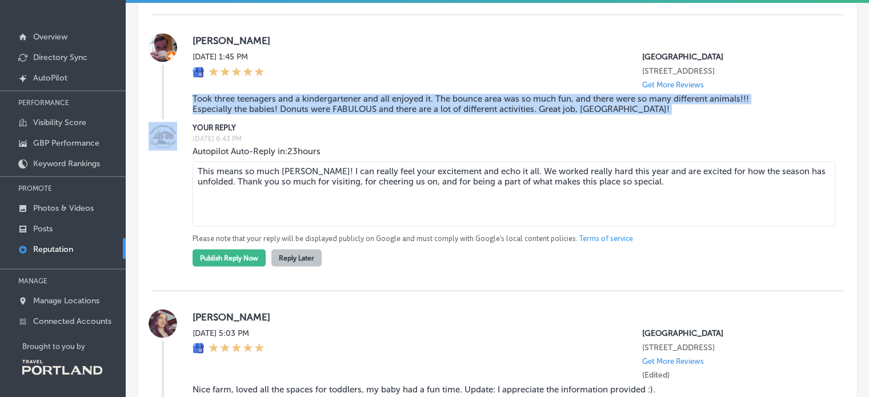
click at [265, 114] on blockquote "Took three teenagers and a kindergartener and all enjoyed it. The bounce area w…" at bounding box center [474, 104] width 565 height 21
copy blockquote "Took three teenagers and a kindergartener and all enjoyed it. The bounce area w…"
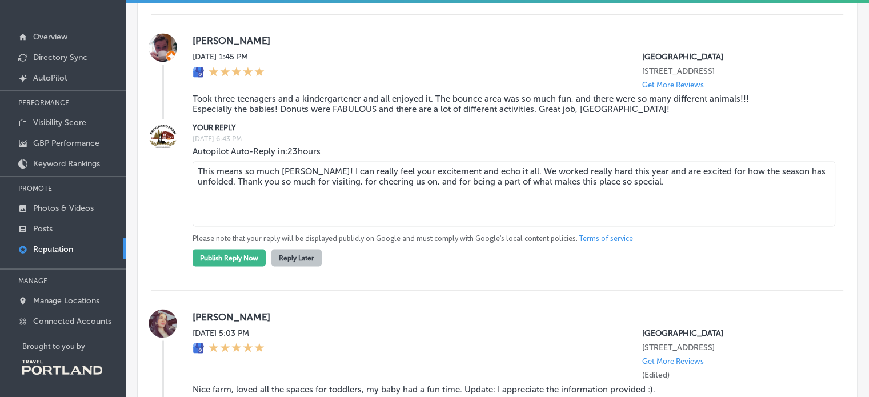
click at [329, 226] on textarea "This means so much [PERSON_NAME]! I can really feel your excitement and echo it…" at bounding box center [513, 193] width 643 height 65
paste textarea ", [PERSON_NAME]! 💚 I can feel your excitement and echo it completely. We worked…"
click at [320, 223] on textarea "This means so much, [PERSON_NAME]! 💚 I can feel your excitement and echo it com…" at bounding box center [513, 193] width 643 height 65
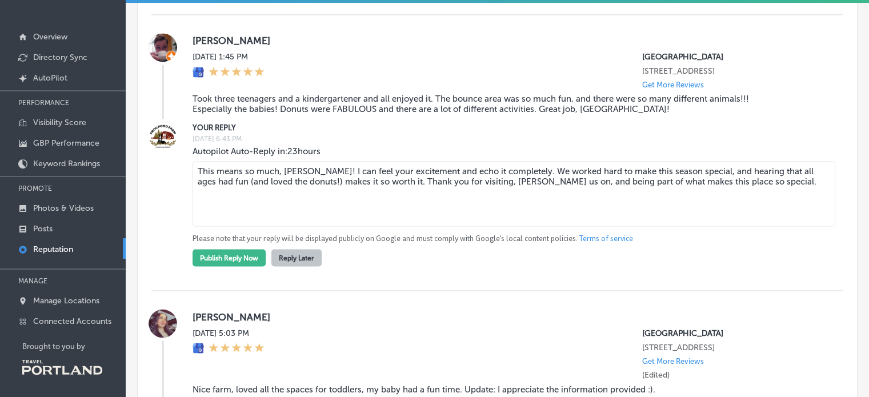
type textarea "This means so much, [PERSON_NAME]! I can feel your excitement and echo it compl…"
click at [228, 291] on div "[PERSON_NAME] [DATE] 1:45 PM [GEOGRAPHIC_DATA] [STREET_ADDRESS] Get More Review…" at bounding box center [497, 153] width 692 height 276
click at [228, 266] on button "Publish Reply Now" at bounding box center [228, 257] width 73 height 17
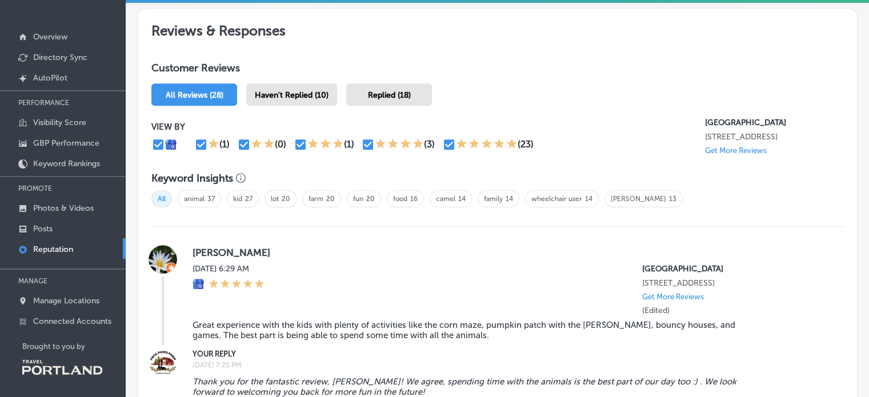
scroll to position [0, 0]
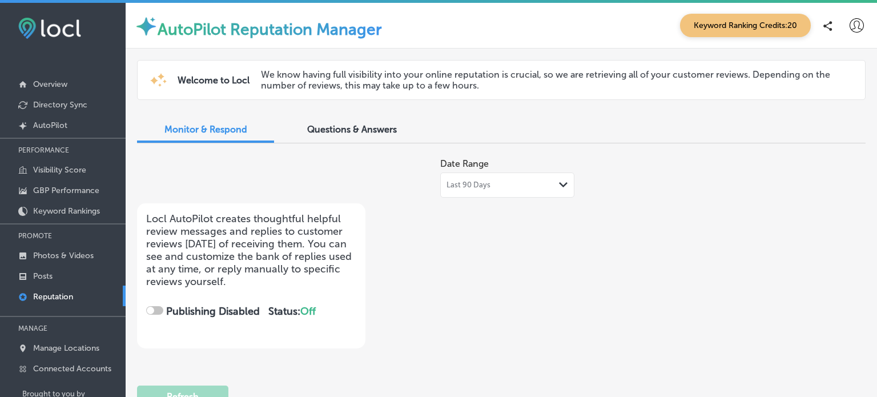
checkbox input "true"
